Goal: Task Accomplishment & Management: Manage account settings

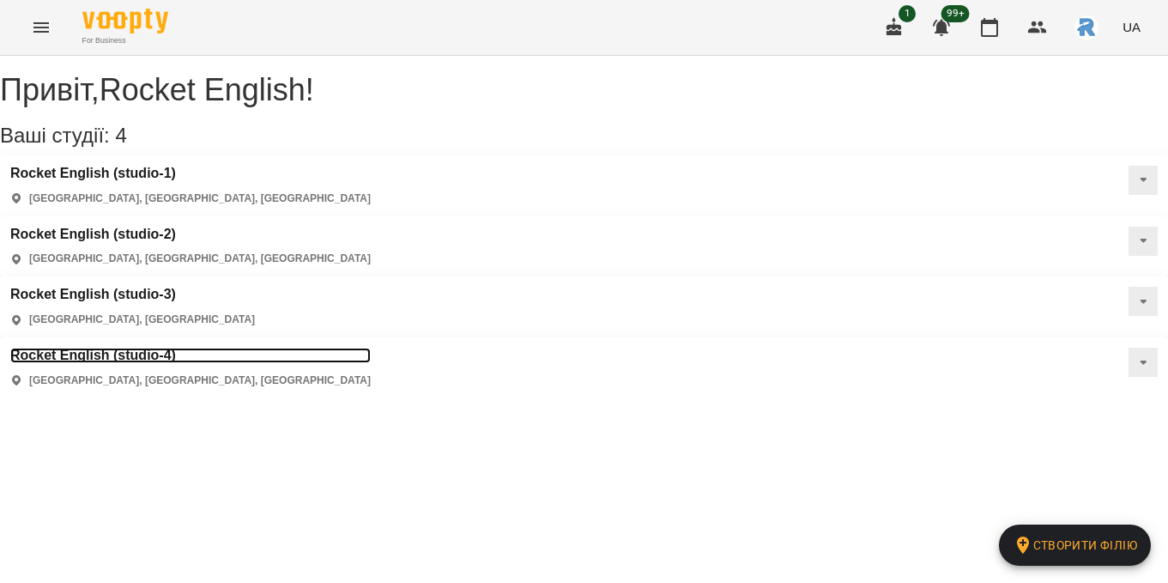
click at [149, 348] on h3 "Rocket English (studio-4)" at bounding box center [190, 355] width 361 height 15
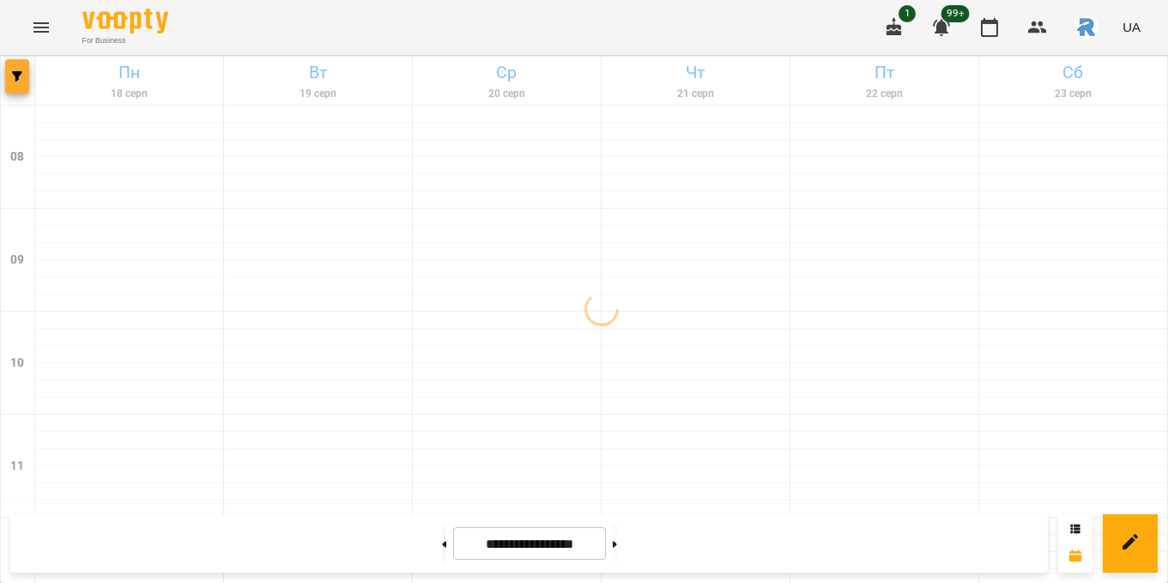
click at [10, 71] on span "button" at bounding box center [17, 76] width 24 height 10
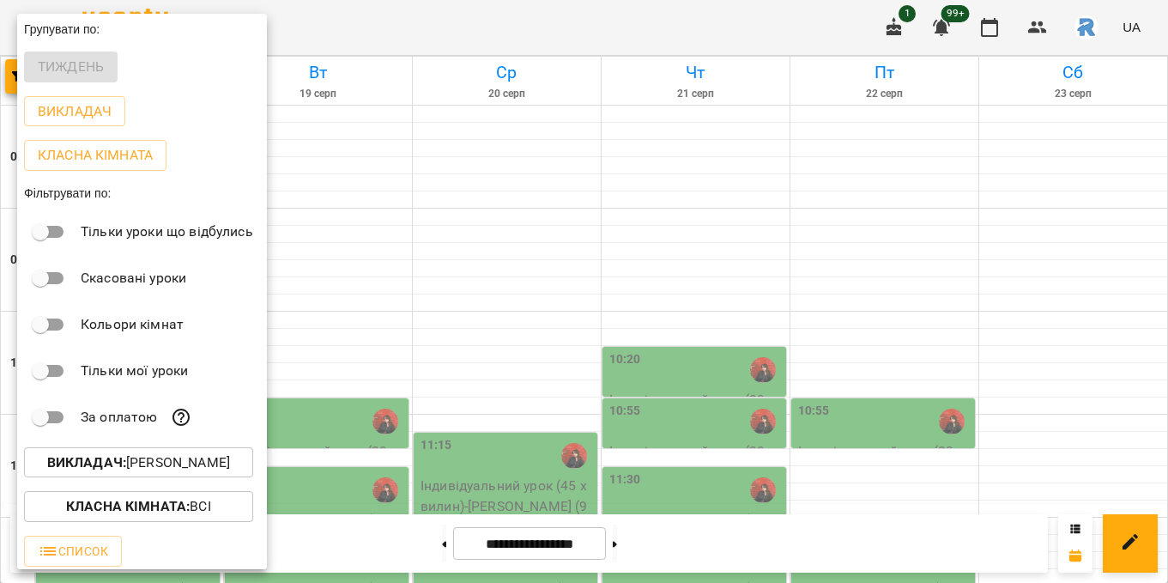
click at [124, 456] on button "Викладач : [PERSON_NAME]" at bounding box center [138, 462] width 229 height 31
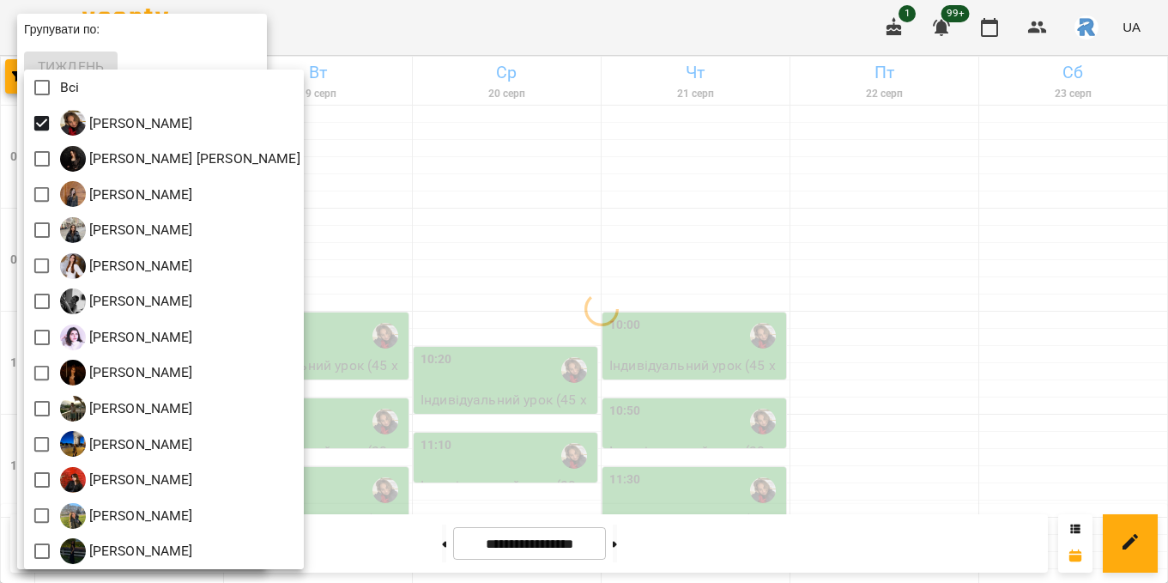
click at [422, 196] on div at bounding box center [584, 291] width 1168 height 583
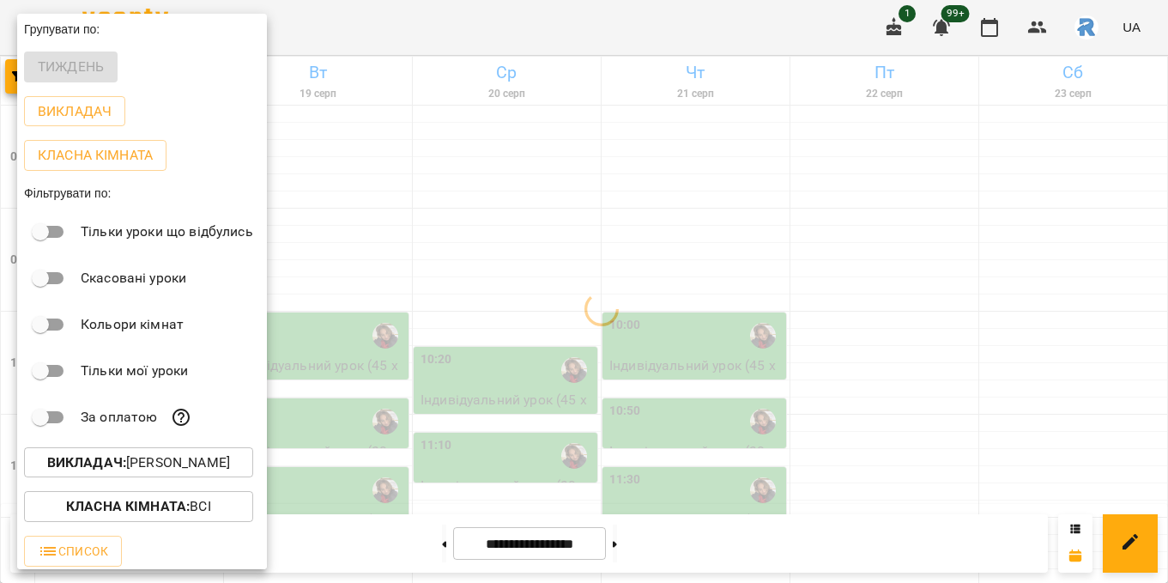
click at [422, 196] on div at bounding box center [584, 291] width 1168 height 583
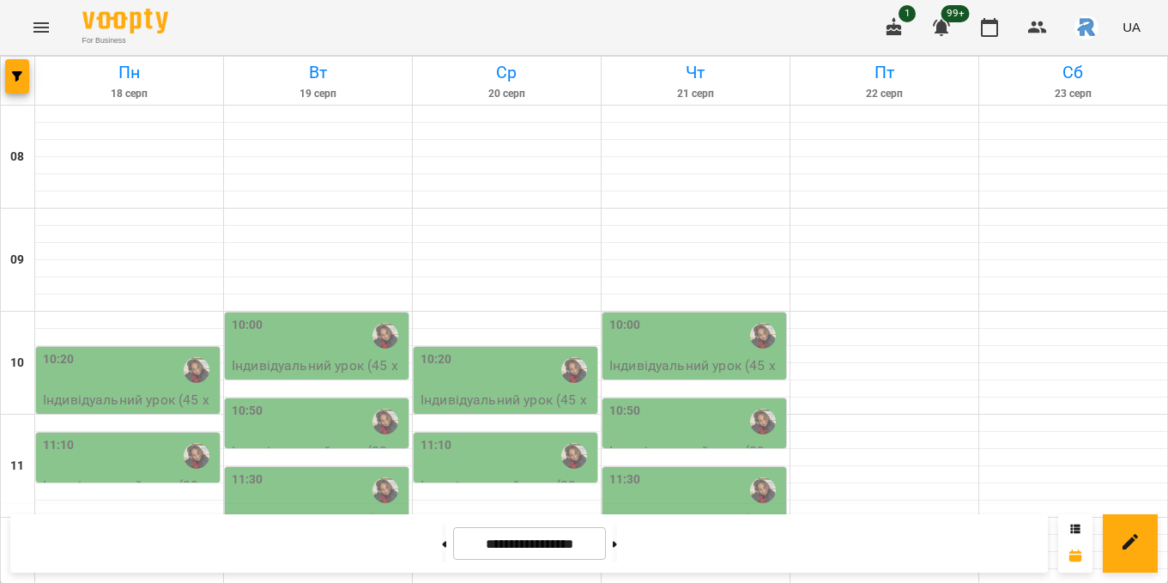
scroll to position [413, 0]
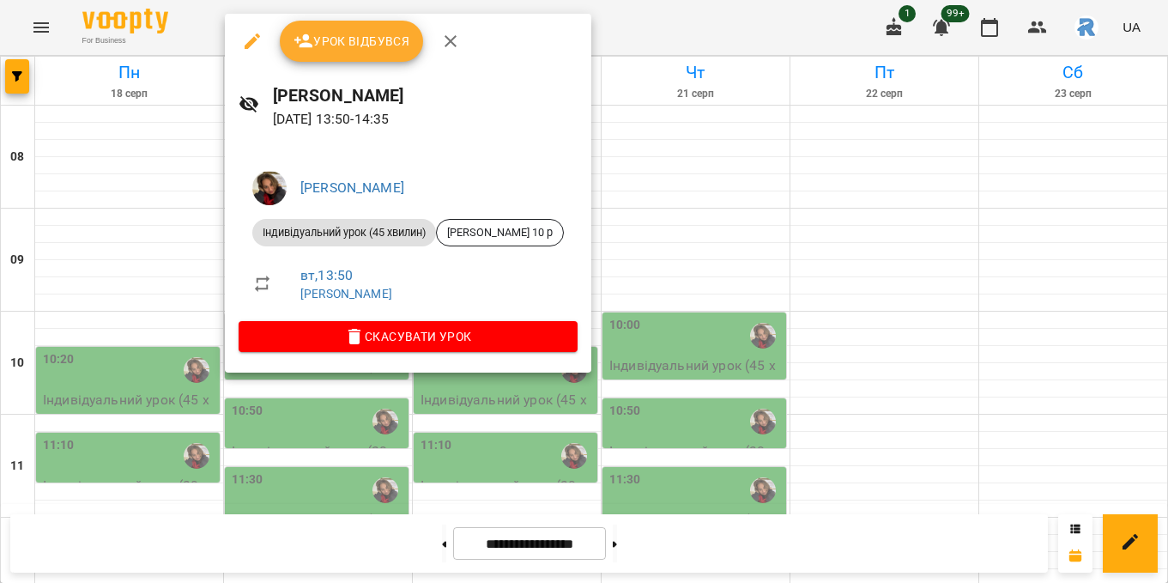
click at [745, 299] on div at bounding box center [584, 291] width 1168 height 583
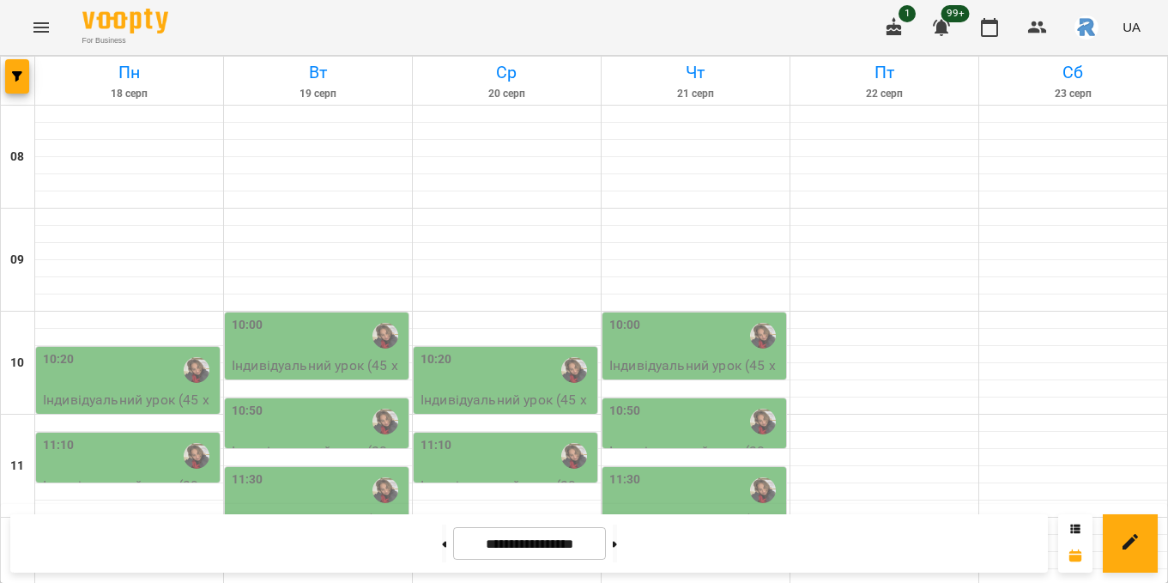
scroll to position [371, 0]
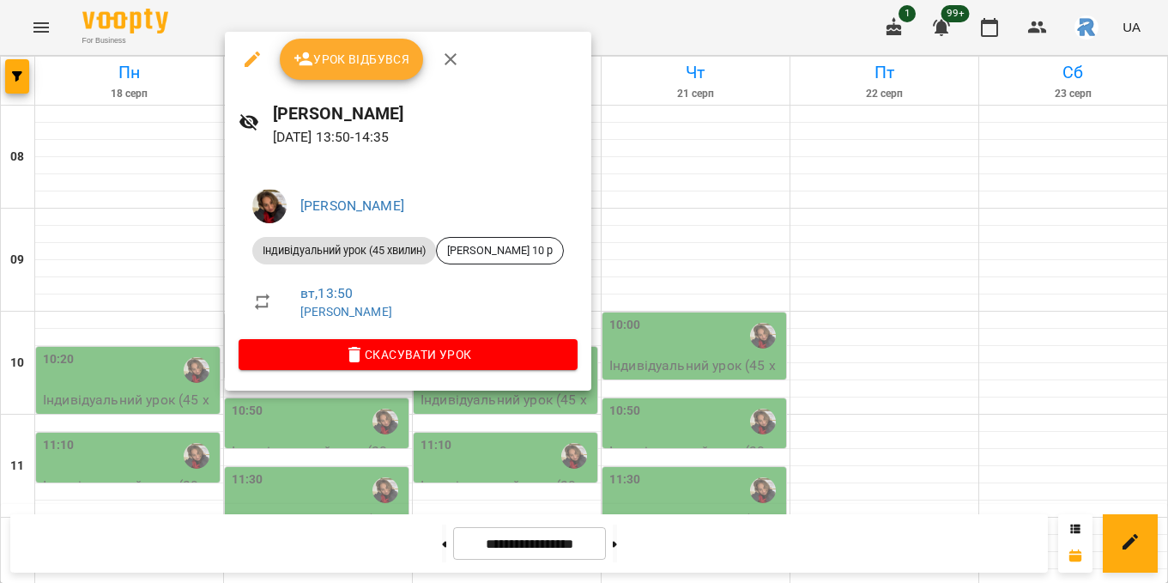
click at [851, 430] on div at bounding box center [584, 291] width 1168 height 583
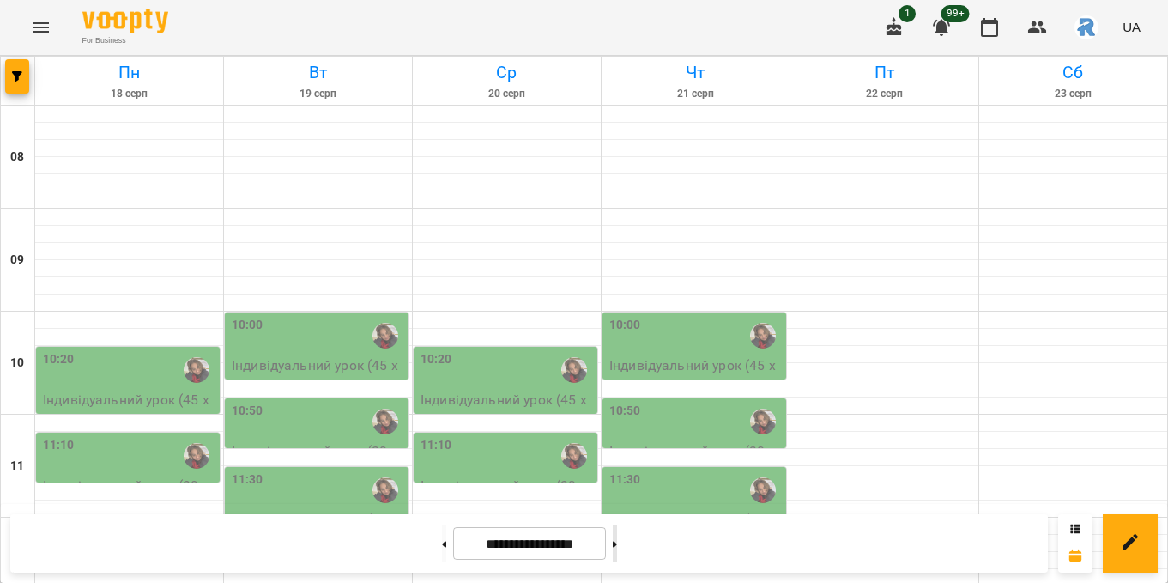
click at [617, 543] on button at bounding box center [615, 544] width 4 height 38
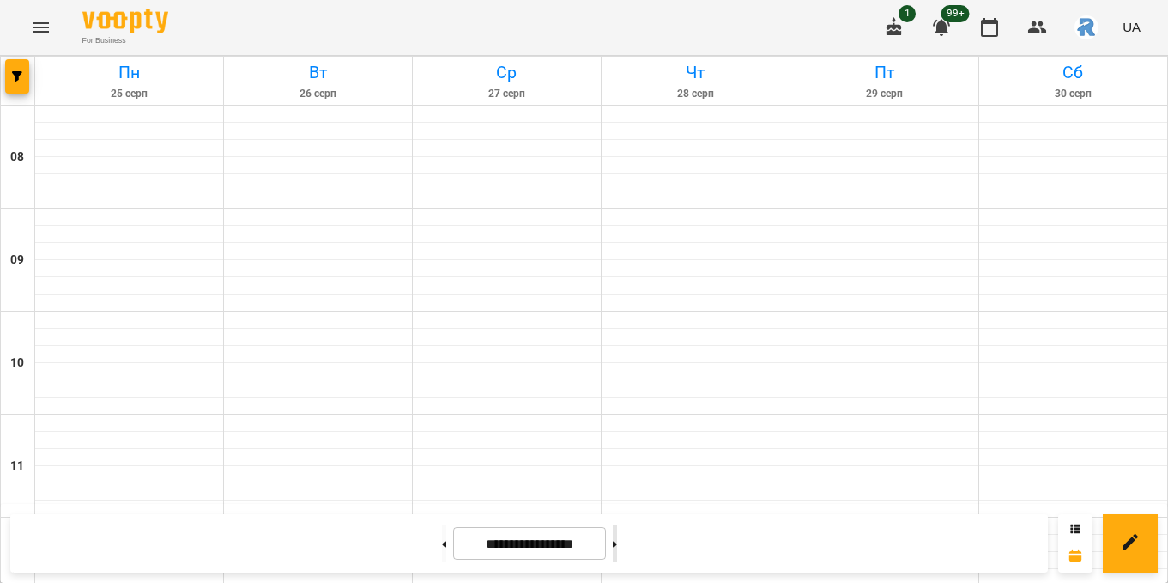
click at [617, 543] on button at bounding box center [615, 544] width 4 height 38
type input "**********"
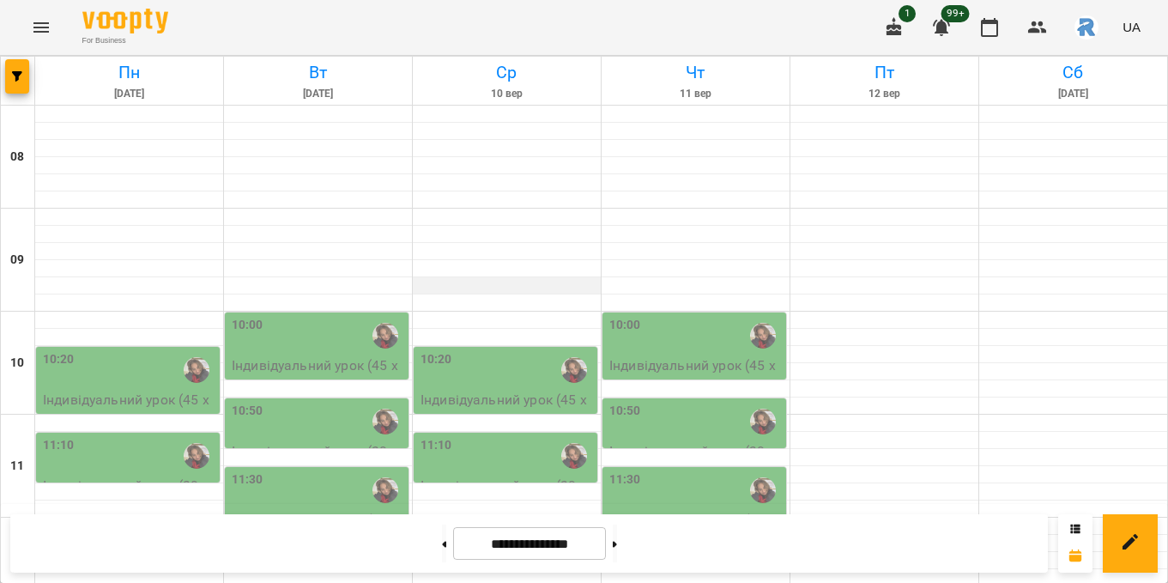
scroll to position [299, 0]
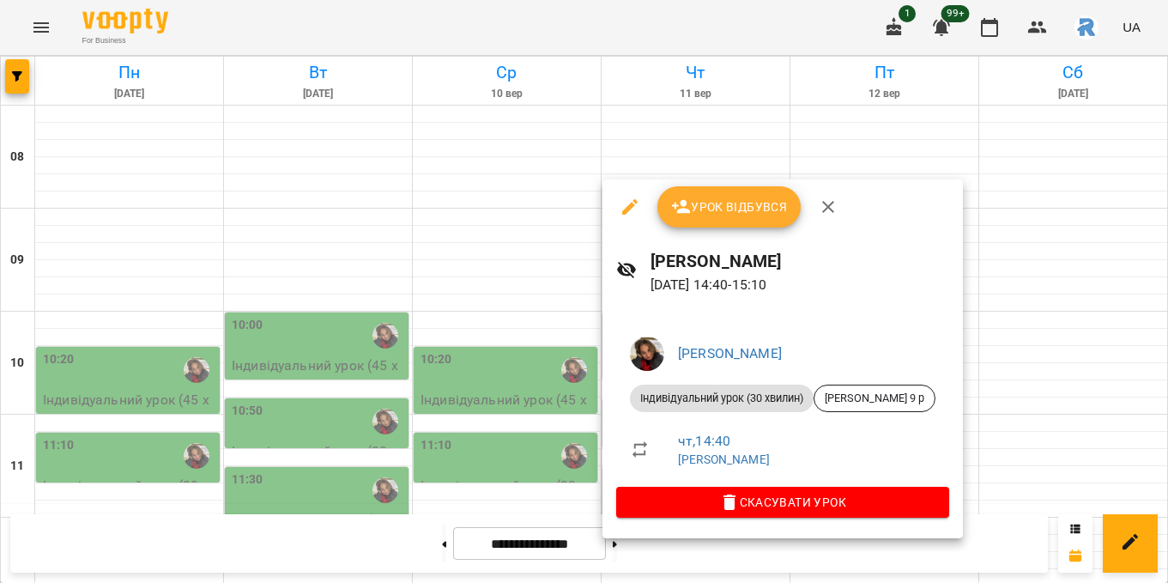
click at [452, 427] on div at bounding box center [584, 291] width 1168 height 583
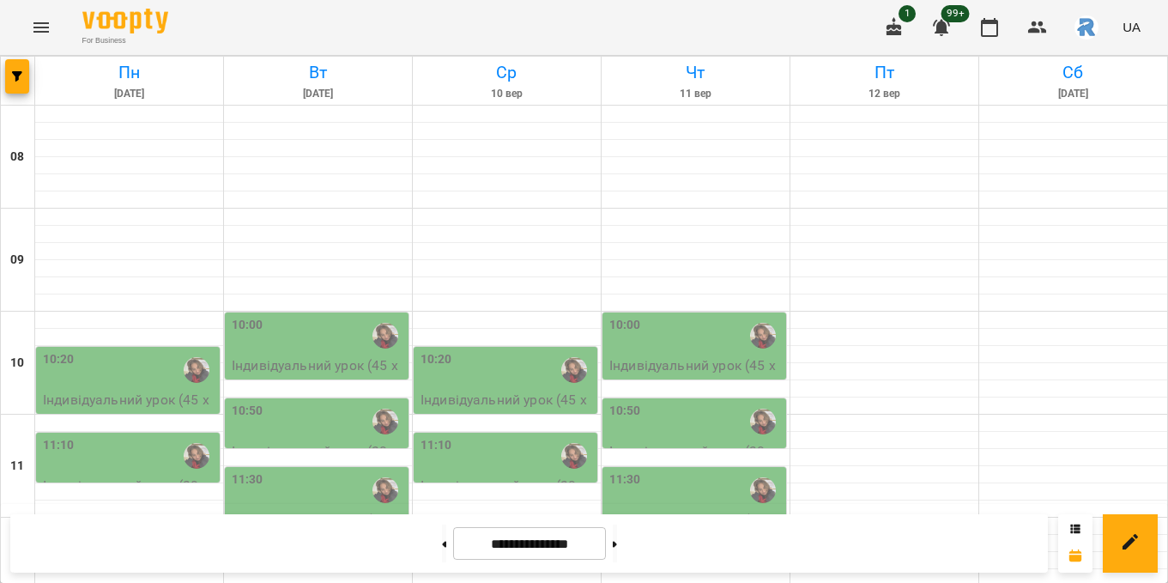
scroll to position [475, 0]
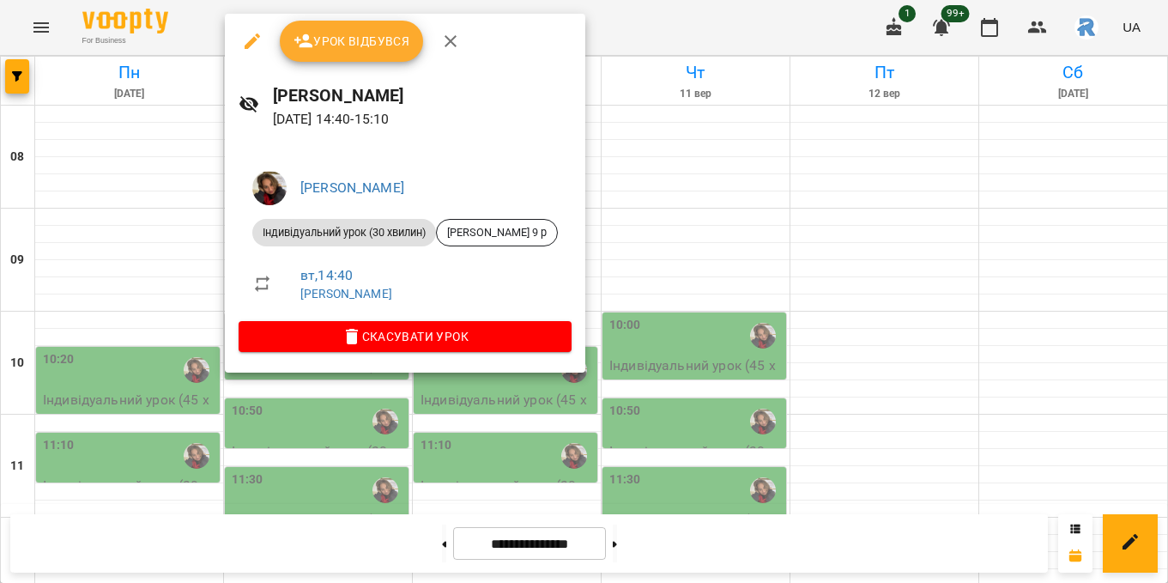
click at [722, 306] on div at bounding box center [584, 291] width 1168 height 583
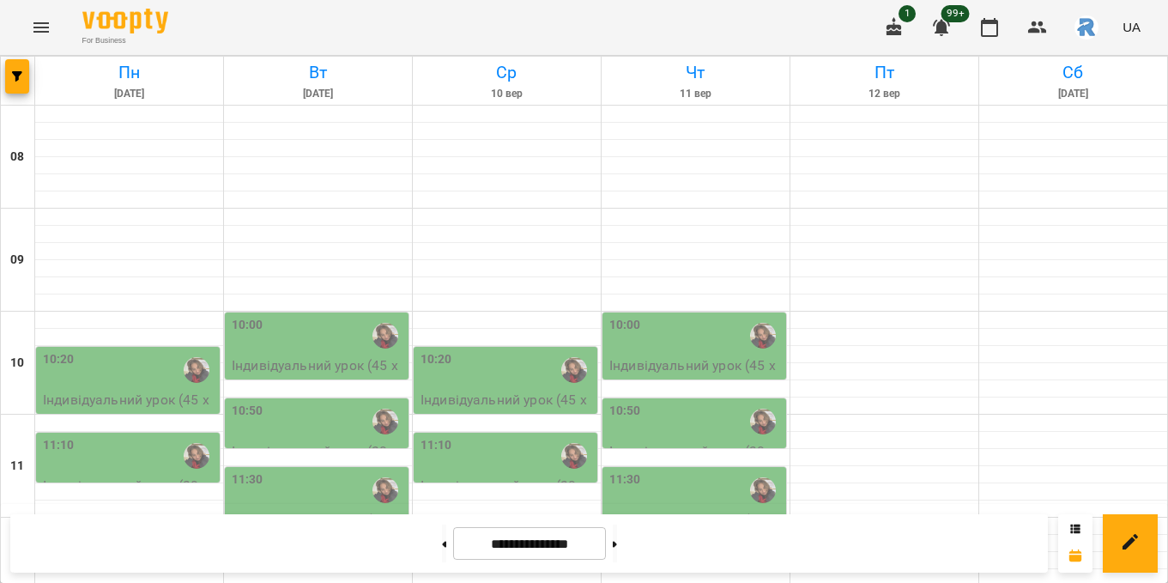
scroll to position [0, 0]
click at [658, 347] on div "10:00" at bounding box center [696, 335] width 173 height 39
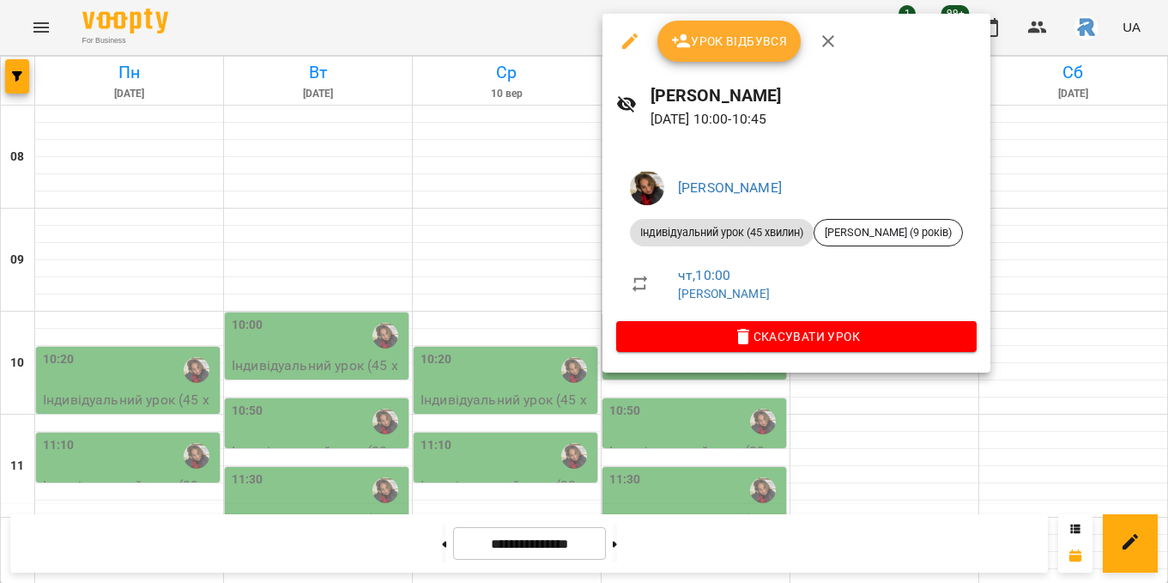
click at [453, 317] on div at bounding box center [584, 291] width 1168 height 583
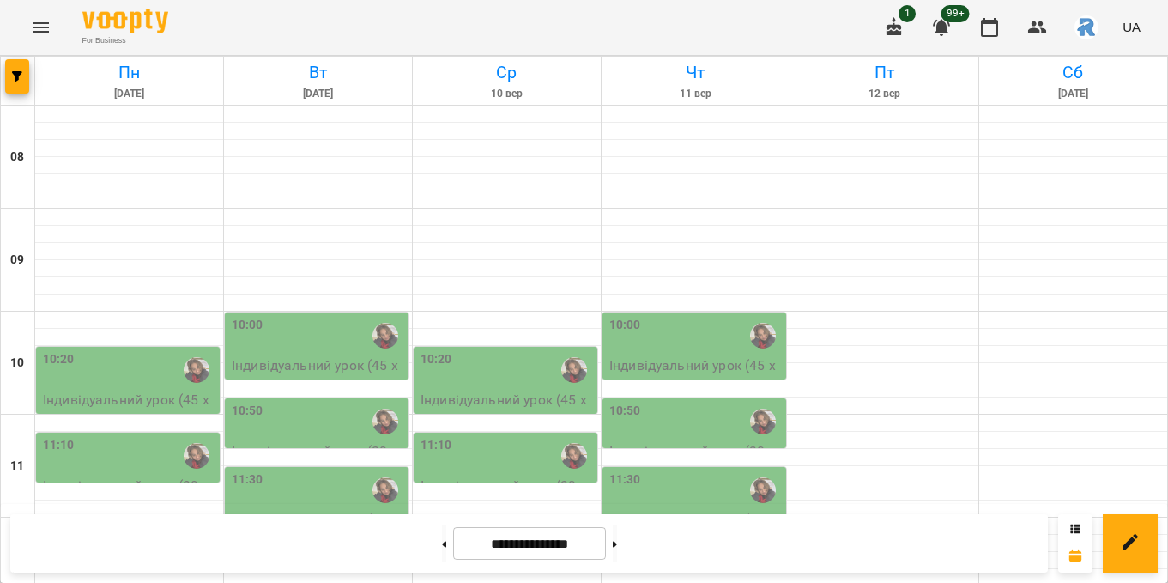
click at [489, 409] on p "Індивідуальний урок (45 хвилин) - [PERSON_NAME] (10 років)" at bounding box center [507, 420] width 173 height 61
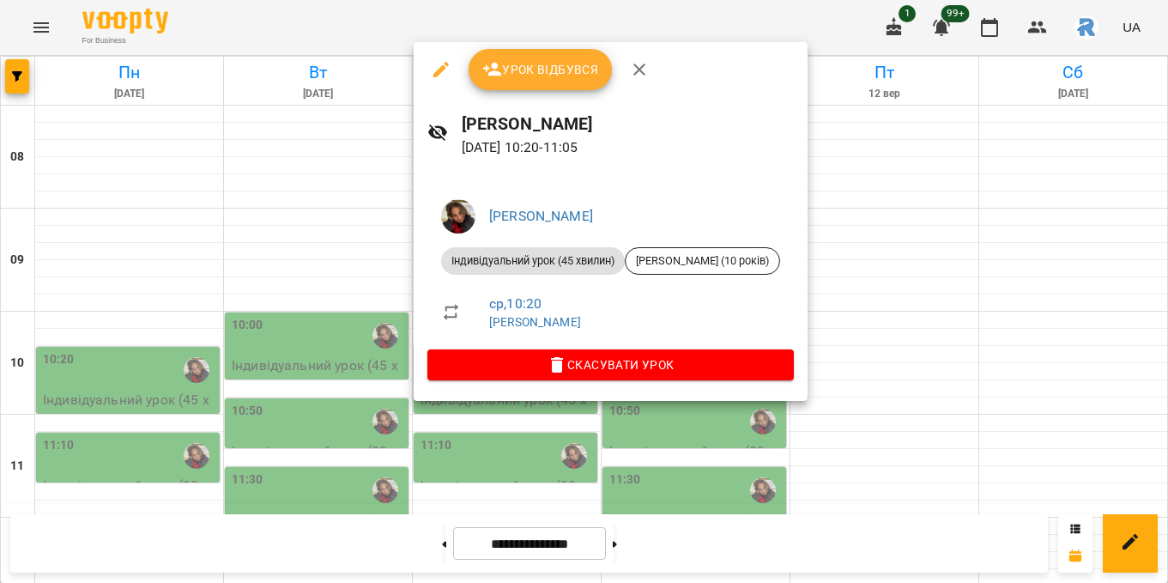
click at [292, 397] on div at bounding box center [584, 291] width 1168 height 583
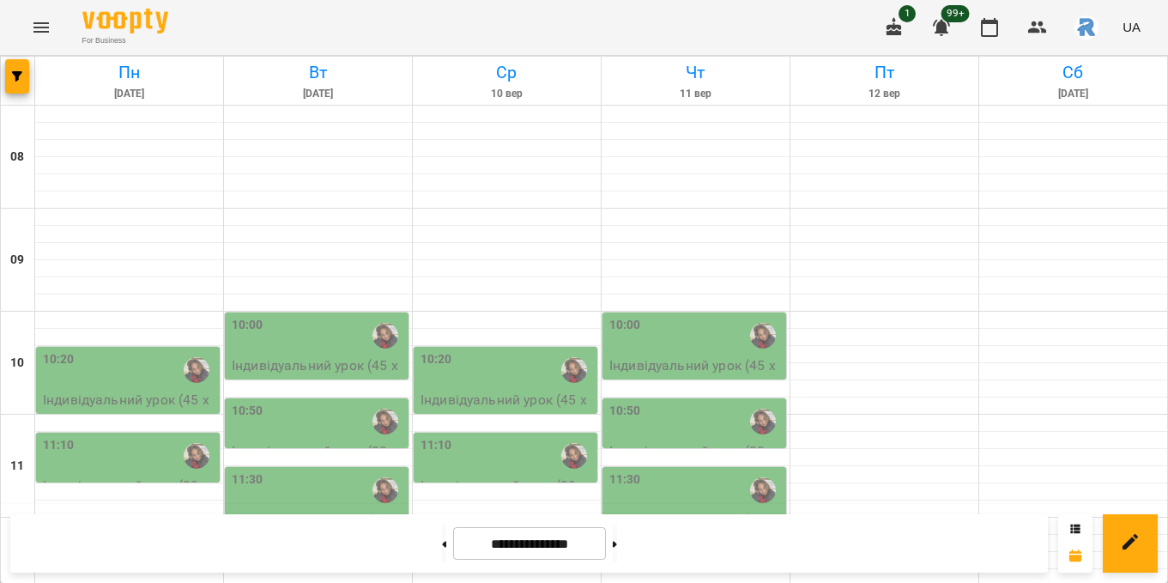
click at [651, 466] on div "11:30 Індивідуальний урок (30 хвилин) - [PERSON_NAME] 8 років" at bounding box center [694, 492] width 185 height 52
click at [656, 497] on div "11:30" at bounding box center [696, 489] width 173 height 39
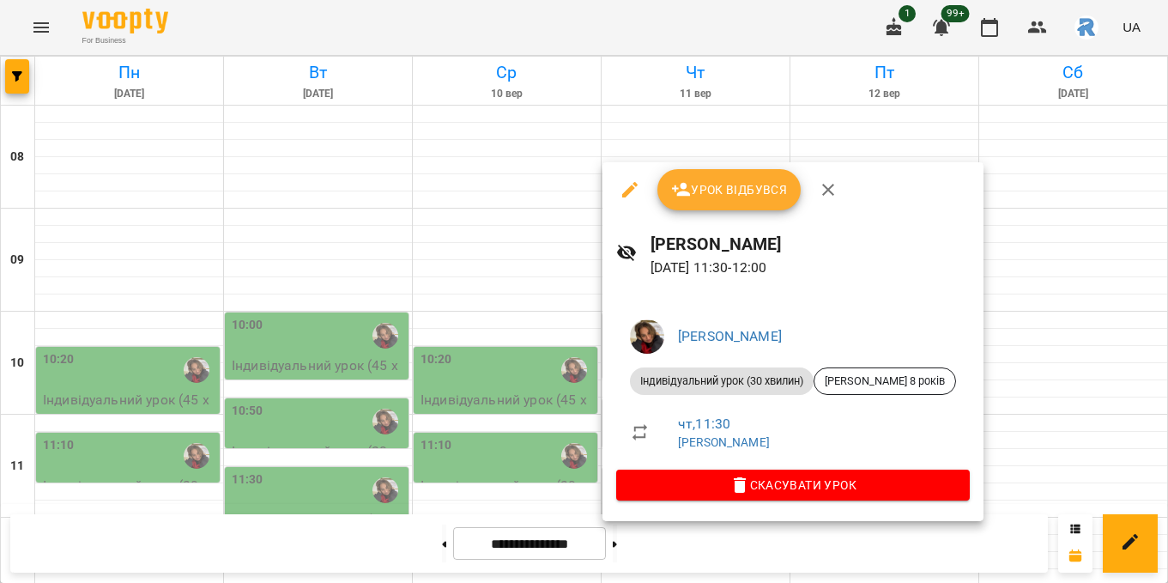
click at [446, 373] on div at bounding box center [584, 291] width 1168 height 583
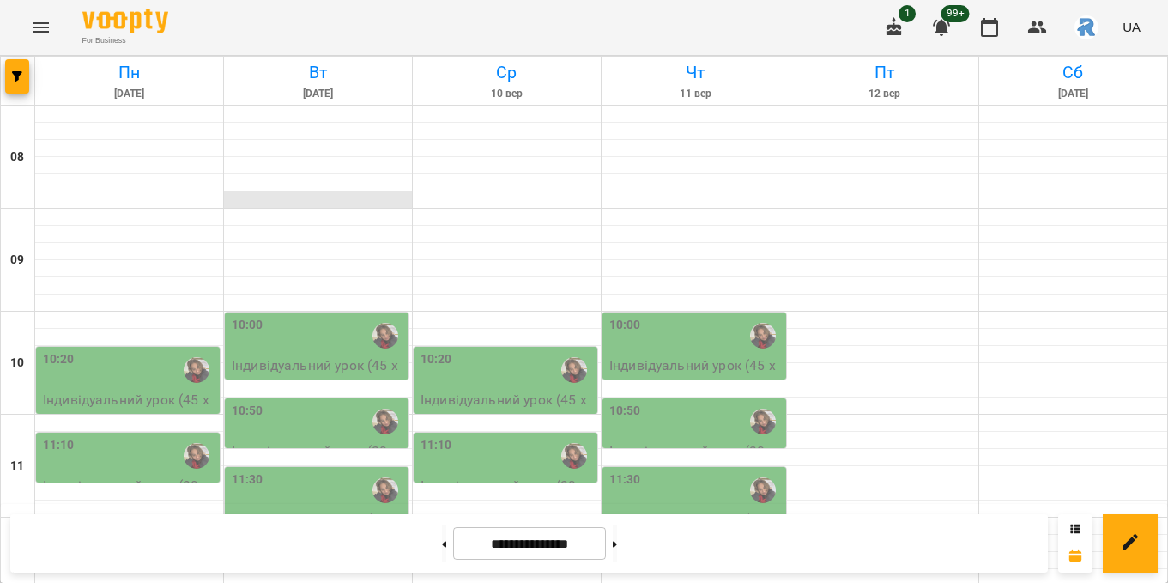
scroll to position [46, 0]
click at [42, 17] on icon "Menu" at bounding box center [41, 27] width 21 height 21
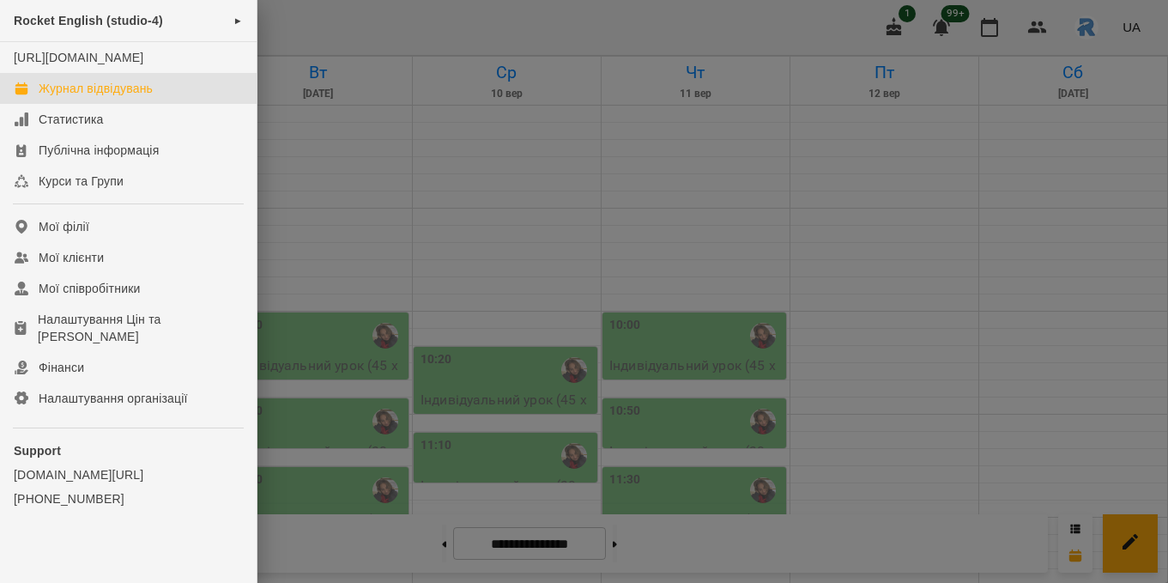
click at [483, 369] on div at bounding box center [584, 291] width 1168 height 583
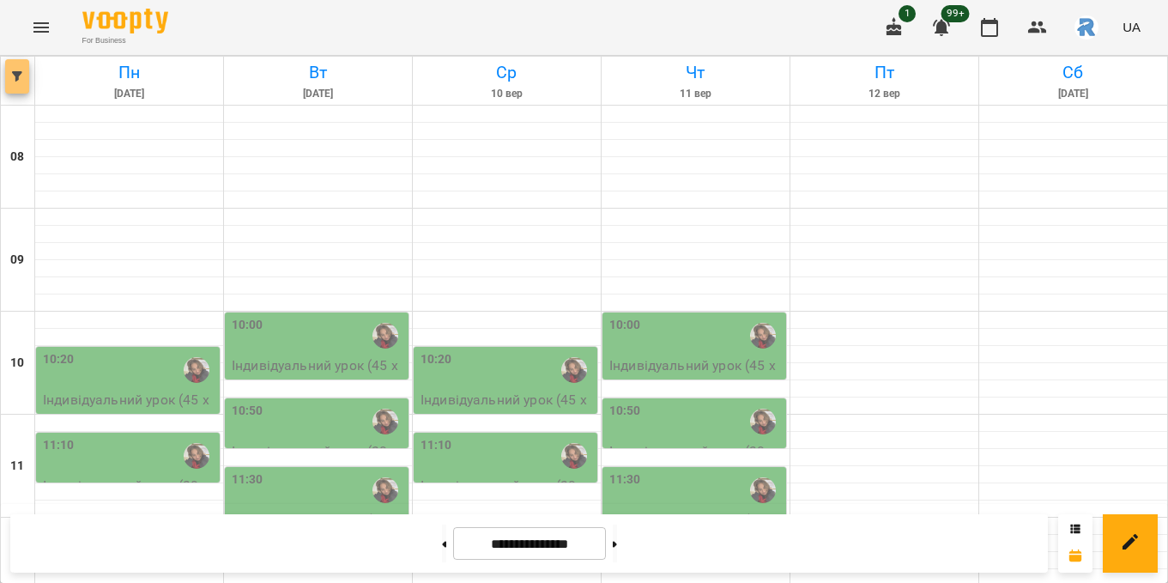
click at [16, 85] on button "button" at bounding box center [17, 76] width 24 height 34
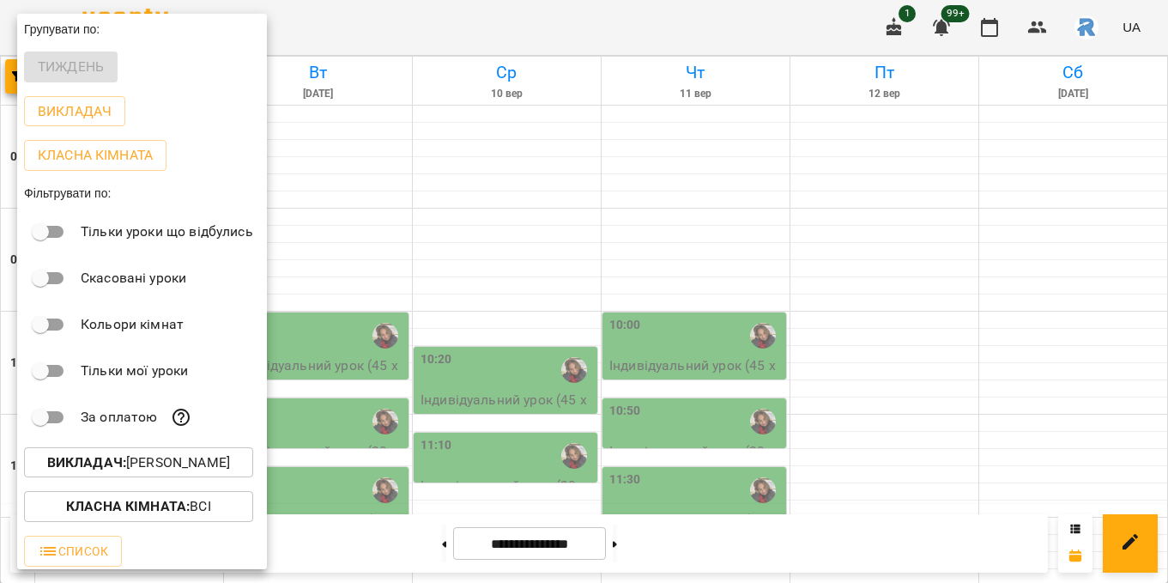
click at [148, 457] on p "Викладач : [PERSON_NAME]" at bounding box center [138, 462] width 183 height 21
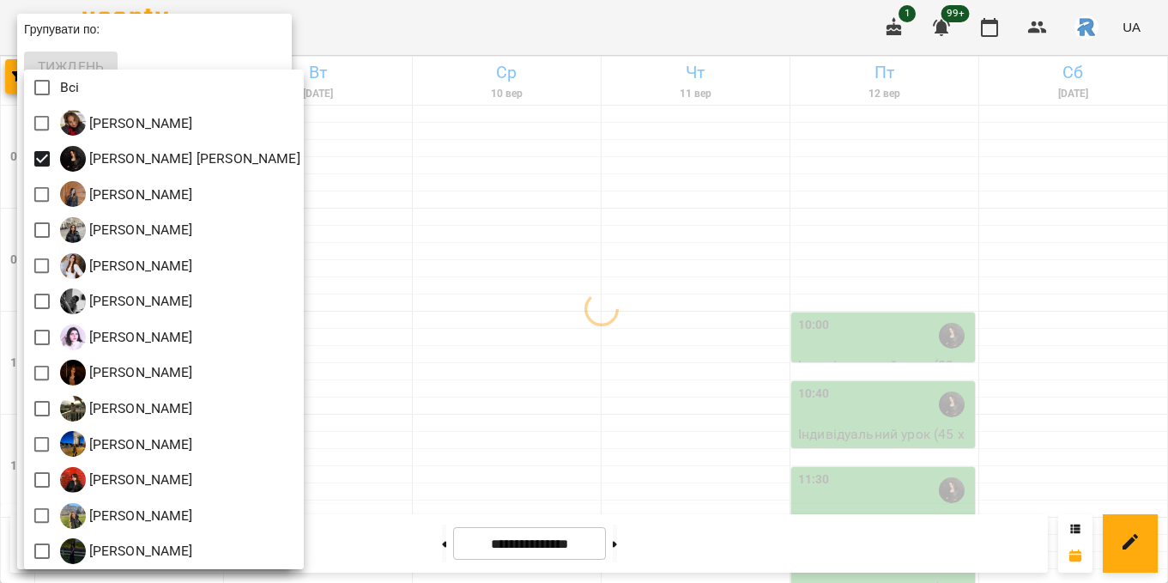
click at [527, 331] on div at bounding box center [584, 291] width 1168 height 583
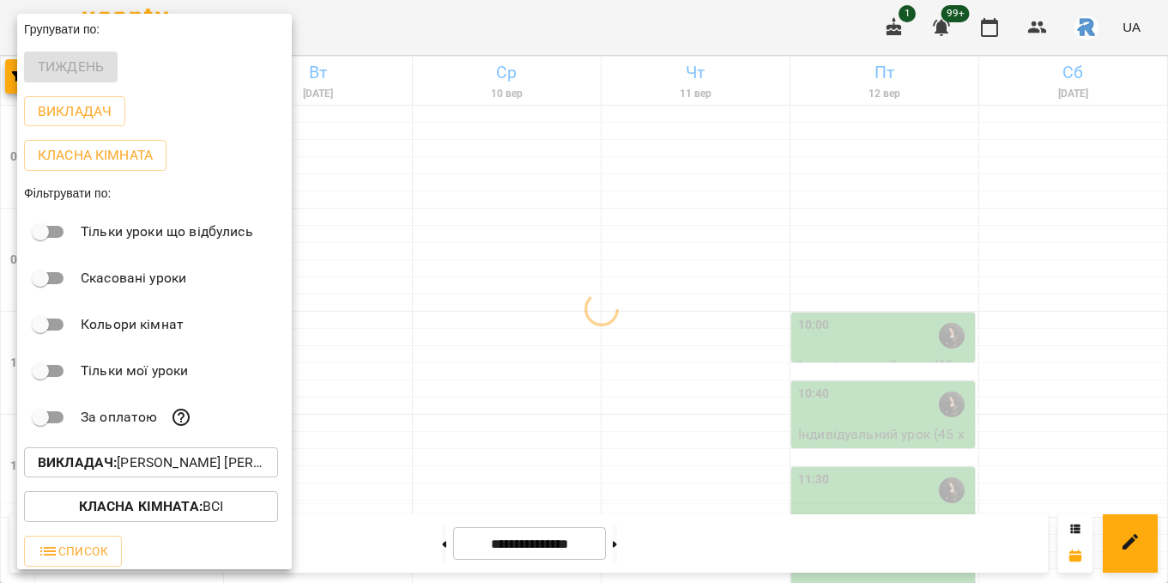
click at [527, 331] on div at bounding box center [584, 291] width 1168 height 583
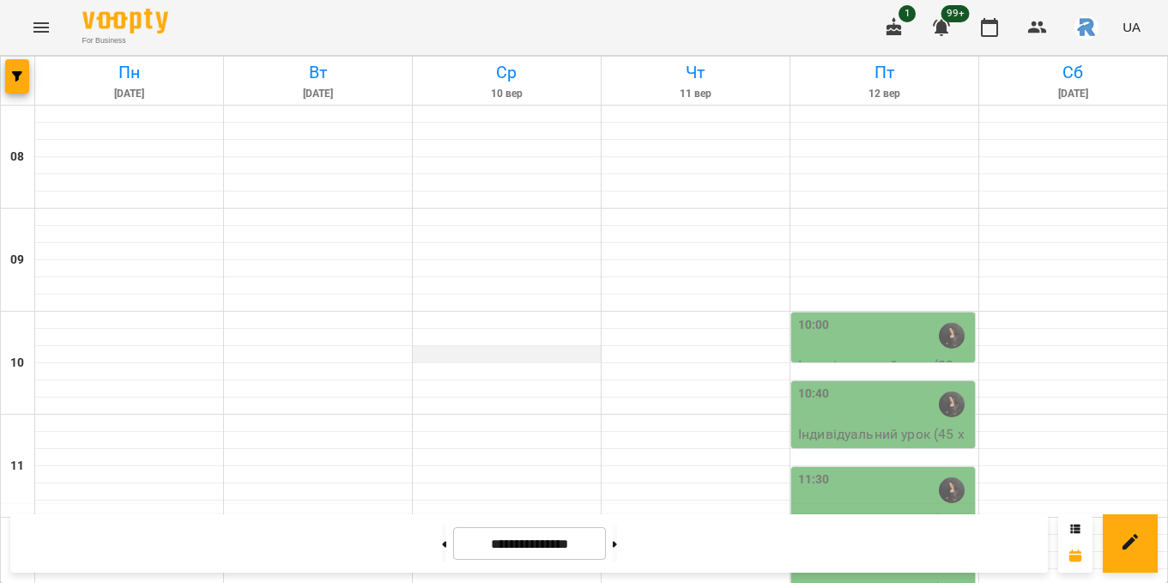
scroll to position [432, 0]
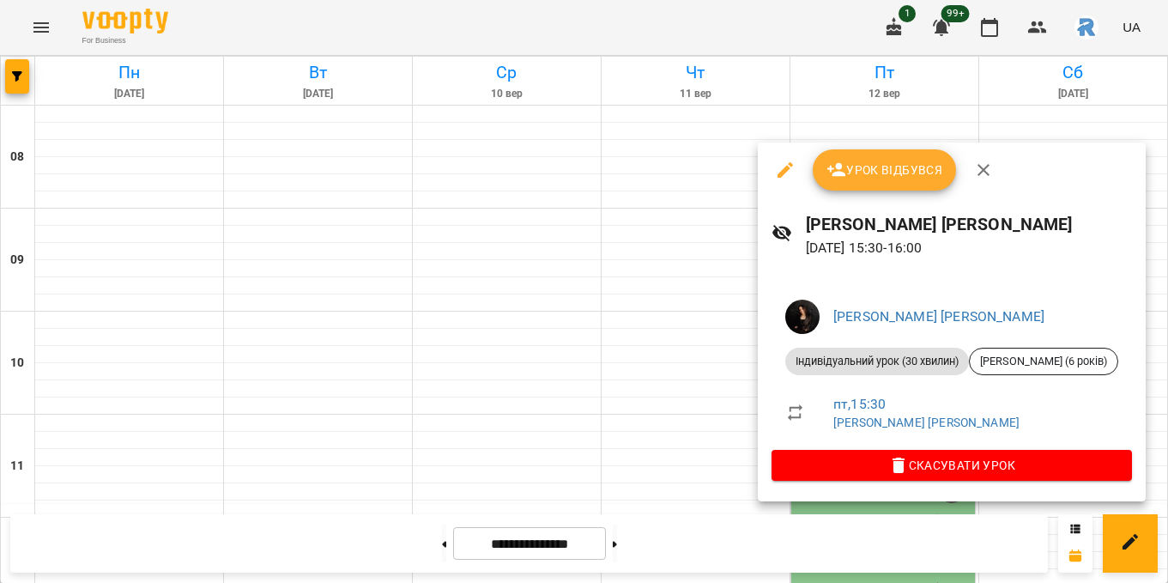
click at [661, 400] on div at bounding box center [584, 291] width 1168 height 583
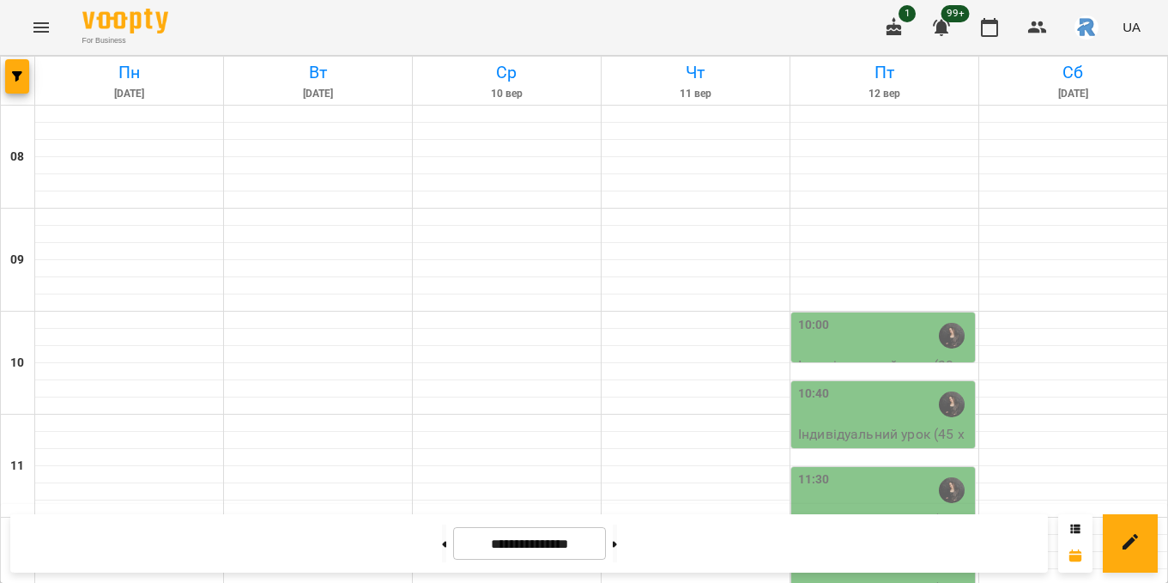
scroll to position [530, 0]
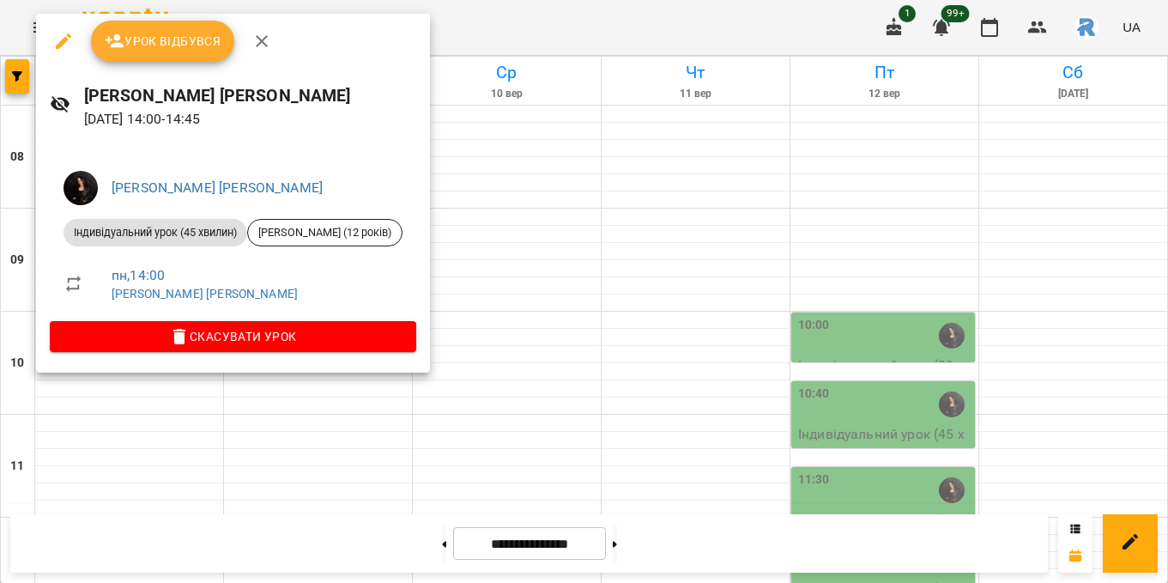
click at [513, 193] on div at bounding box center [584, 291] width 1168 height 583
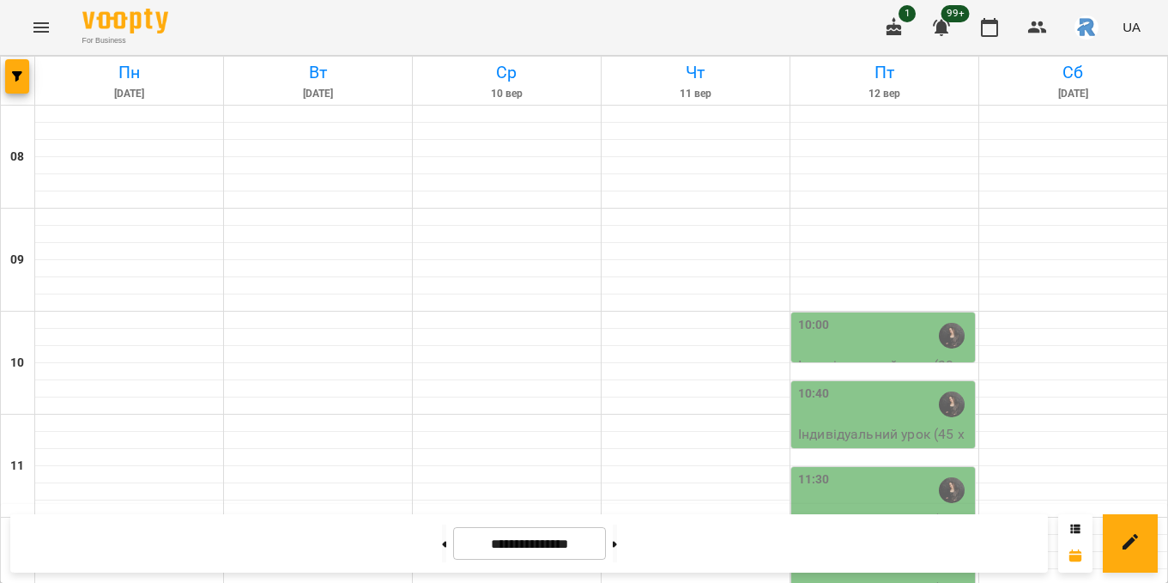
scroll to position [501, 0]
